Goal: Check status: Check status

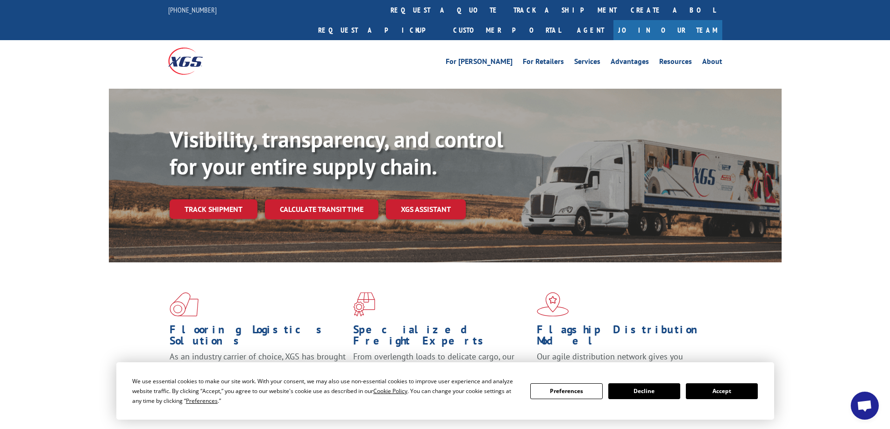
click at [735, 392] on button "Accept" at bounding box center [722, 392] width 72 height 16
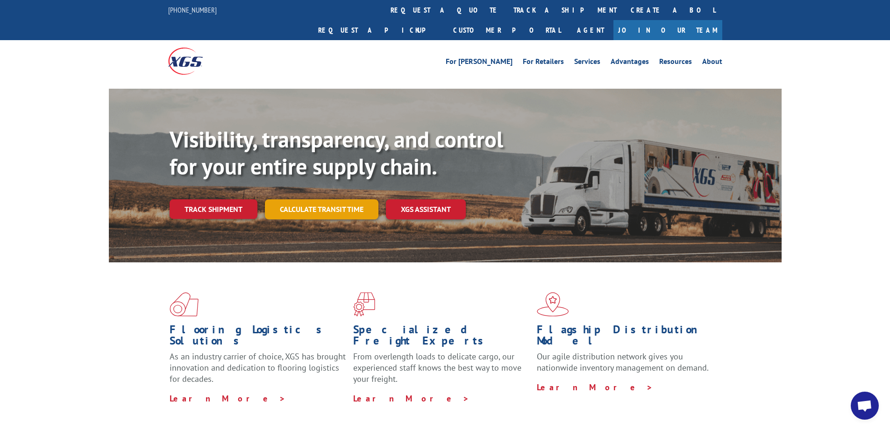
click at [315, 200] on link "Calculate transit time" at bounding box center [322, 210] width 114 height 20
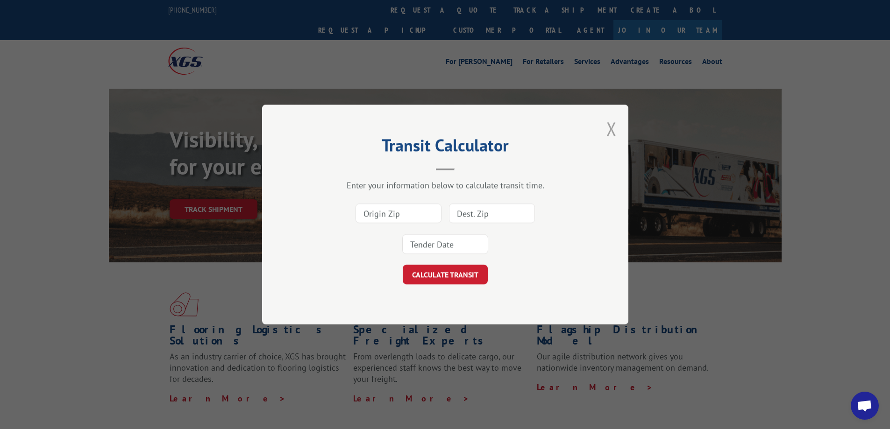
click at [615, 129] on button "Close modal" at bounding box center [612, 128] width 10 height 25
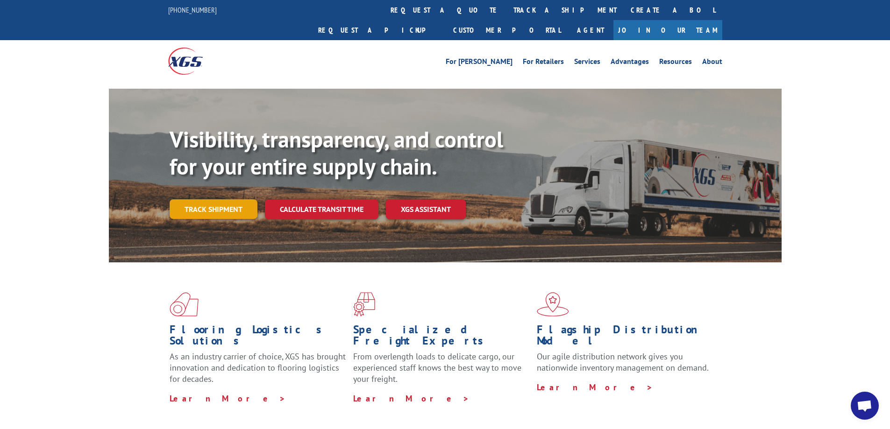
click at [205, 200] on link "Track shipment" at bounding box center [214, 210] width 88 height 20
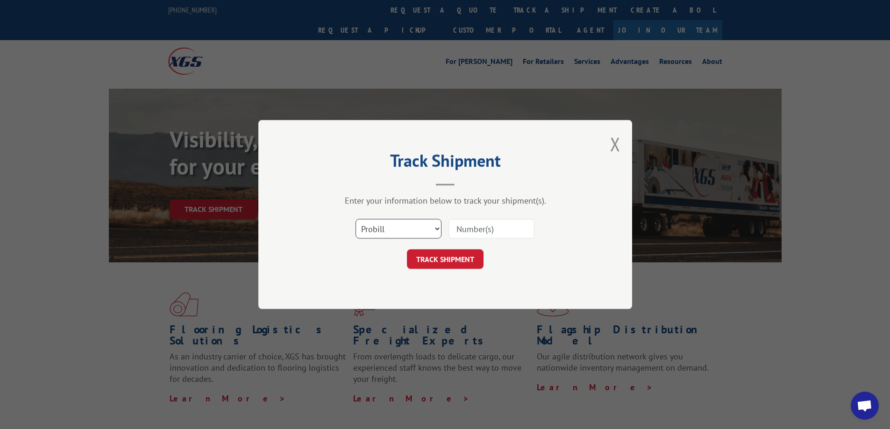
click at [381, 228] on select "Select category... Probill BOL PO" at bounding box center [399, 229] width 86 height 20
select select "bol"
click at [356, 219] on select "Select category... Probill BOL PO" at bounding box center [399, 229] width 86 height 20
click at [472, 224] on input at bounding box center [492, 229] width 86 height 20
paste input "5430014"
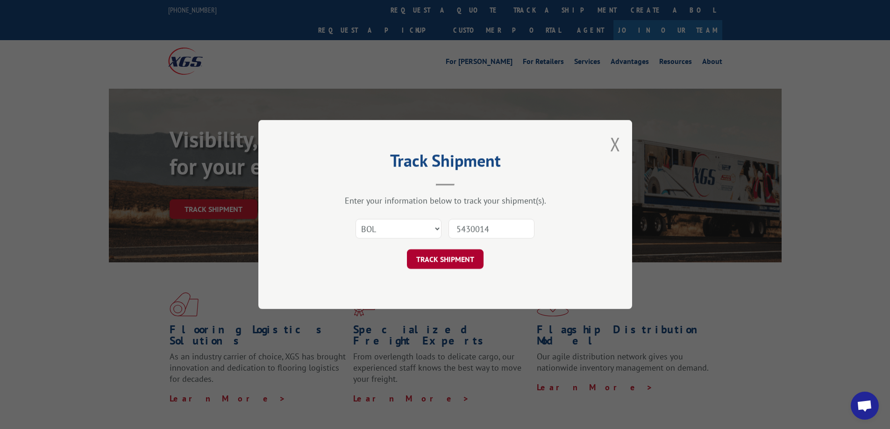
type input "5430014"
click at [446, 264] on button "TRACK SHIPMENT" at bounding box center [445, 260] width 77 height 20
